Goal: Navigation & Orientation: Find specific page/section

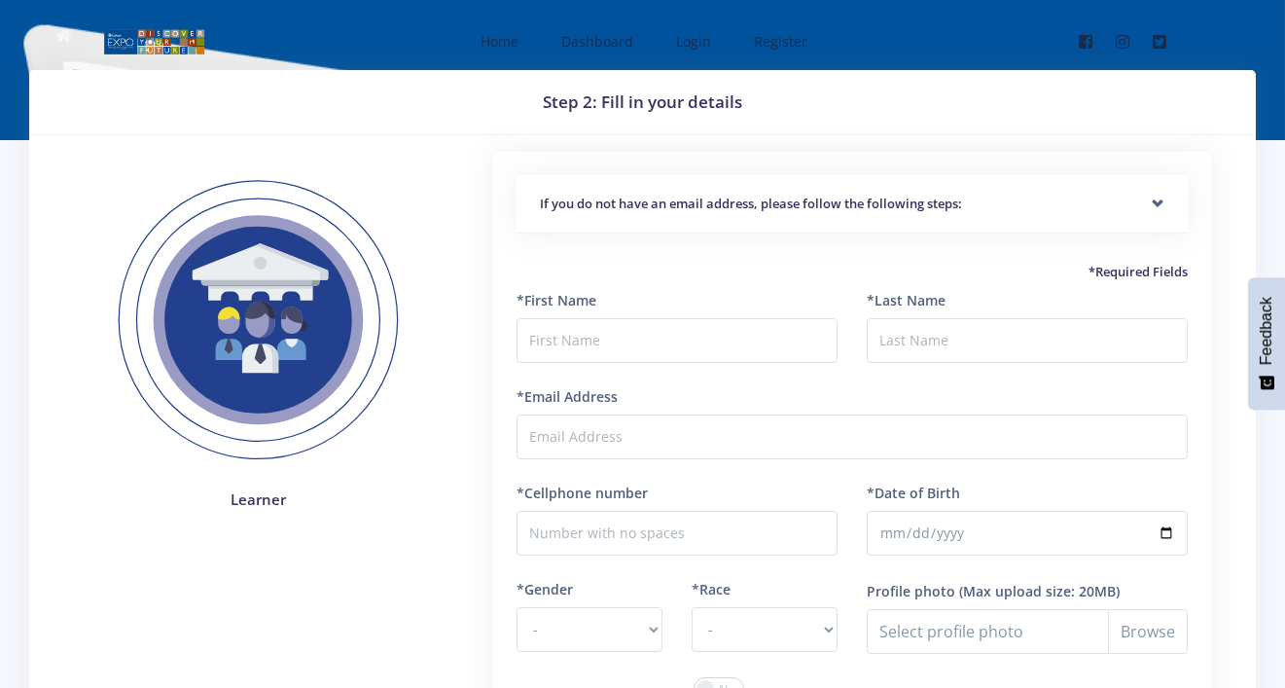
click at [1095, 198] on h5 "If you do not have an email address, please follow the following steps:" at bounding box center [852, 204] width 624 height 19
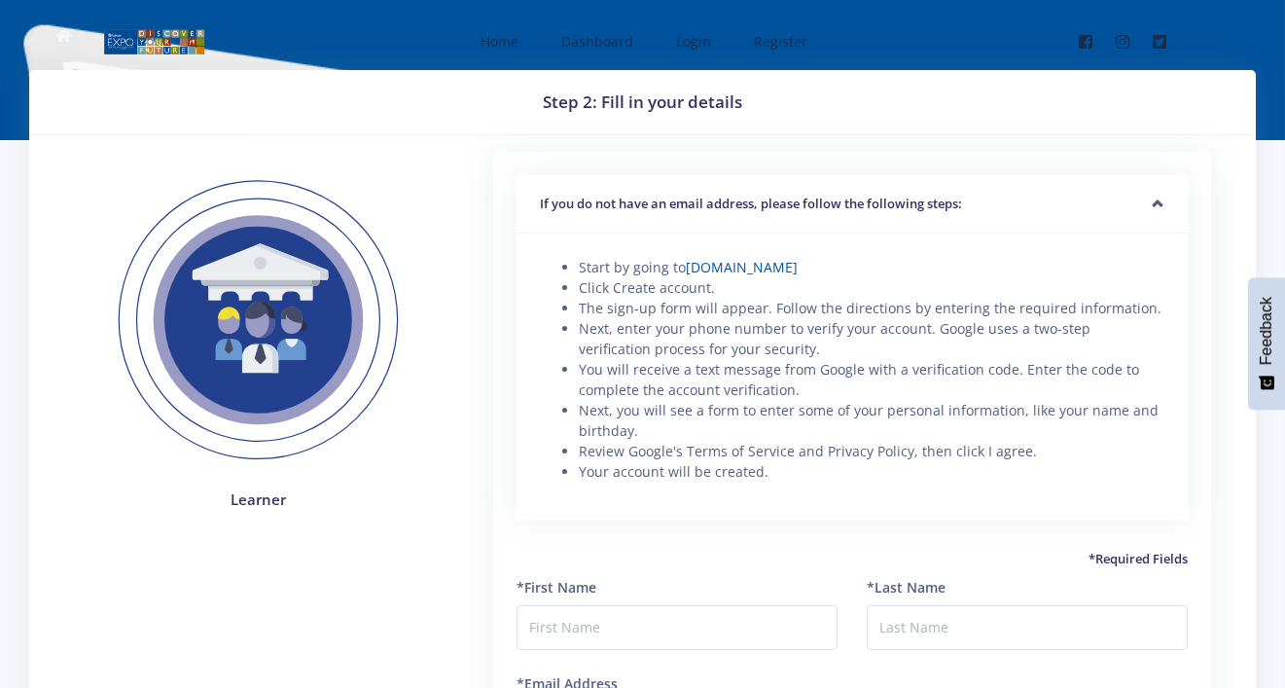
click at [1162, 204] on div "If you do not have an email address, please follow the following steps:" at bounding box center [851, 204] width 671 height 59
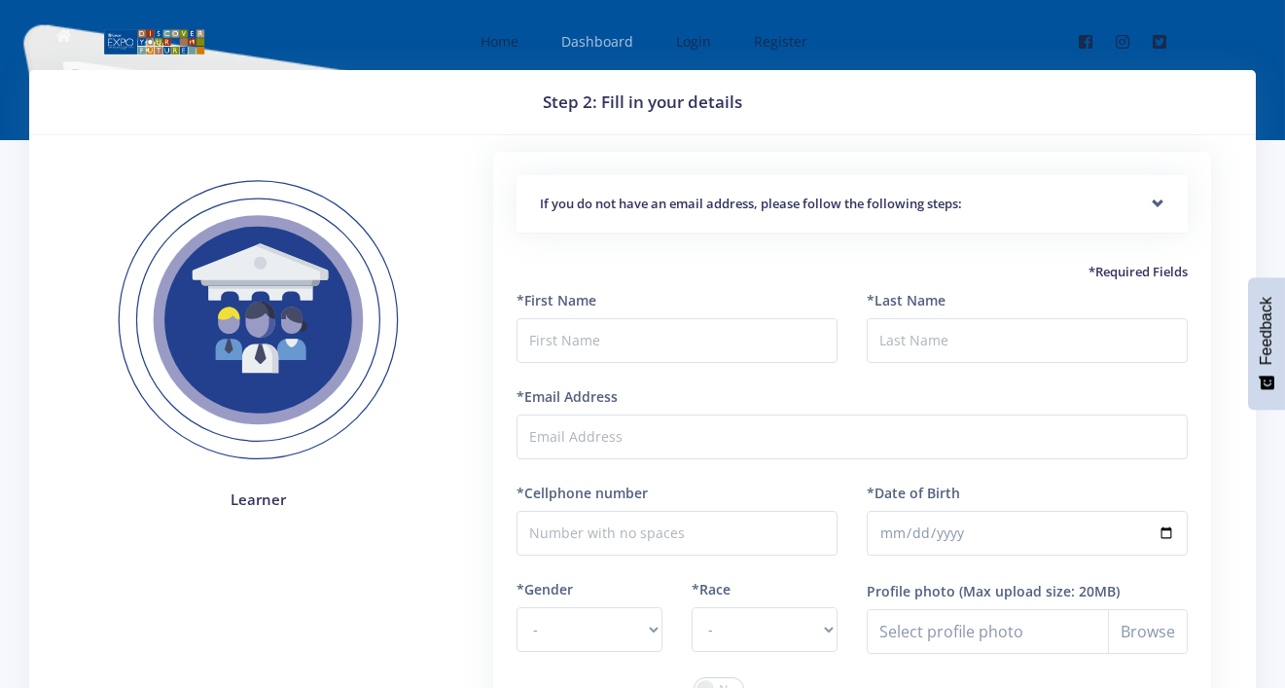
click at [607, 37] on span "Dashboard" at bounding box center [597, 41] width 72 height 18
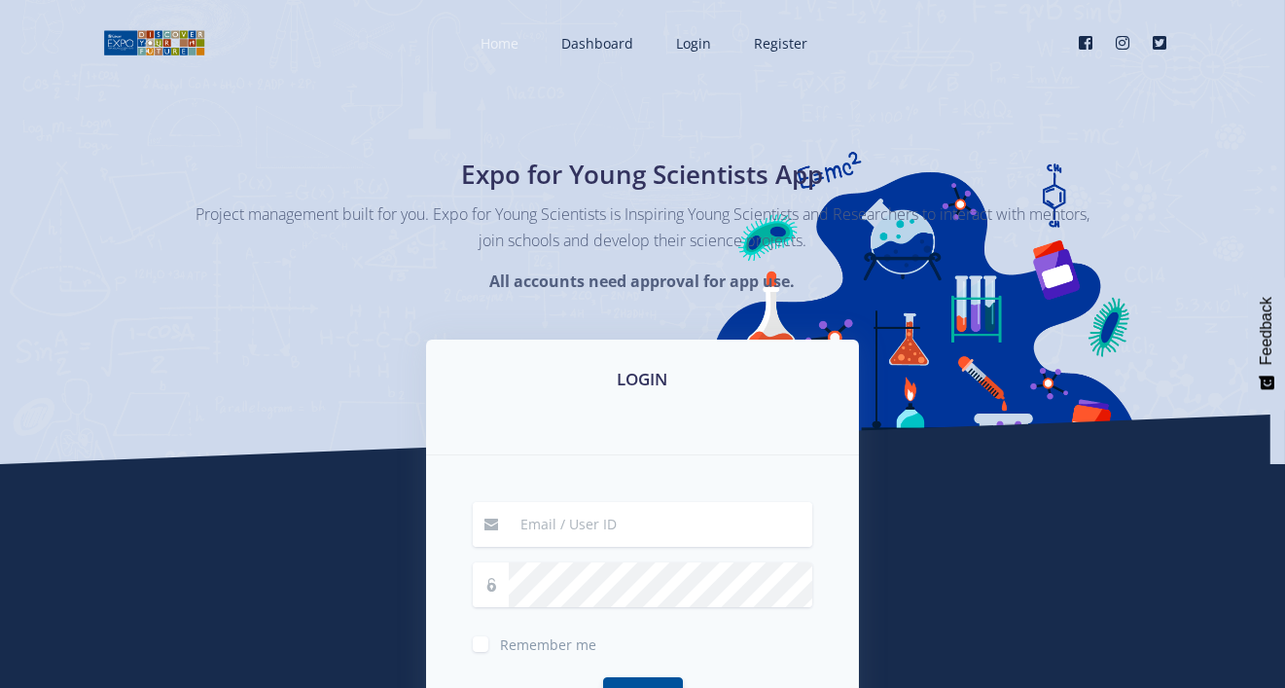
click at [515, 40] on span "Home" at bounding box center [499, 43] width 38 height 18
